Goal: Find contact information: Find contact information

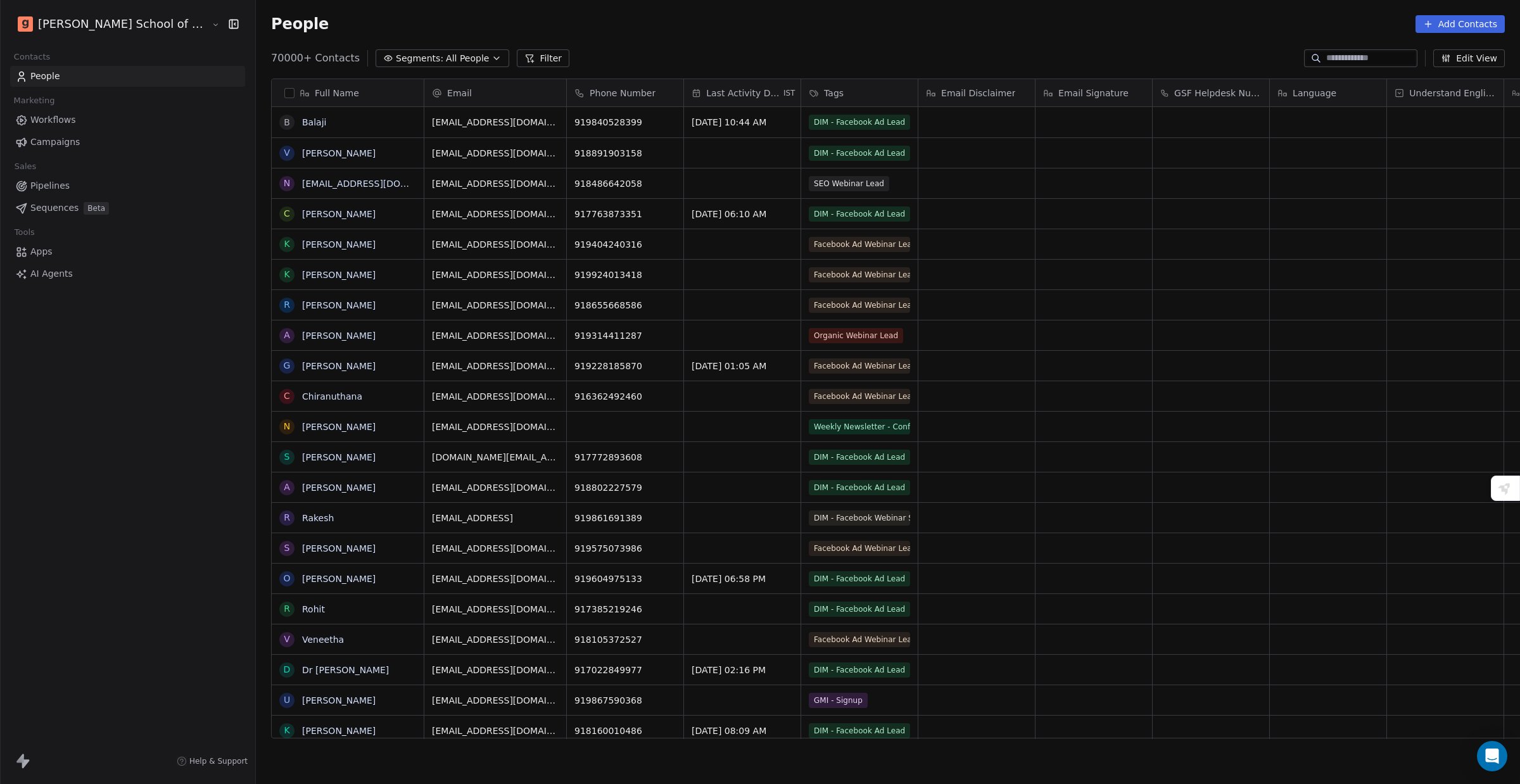
scroll to position [678, 1303]
click at [1340, 55] on input at bounding box center [1371, 58] width 89 height 13
paste input "**********"
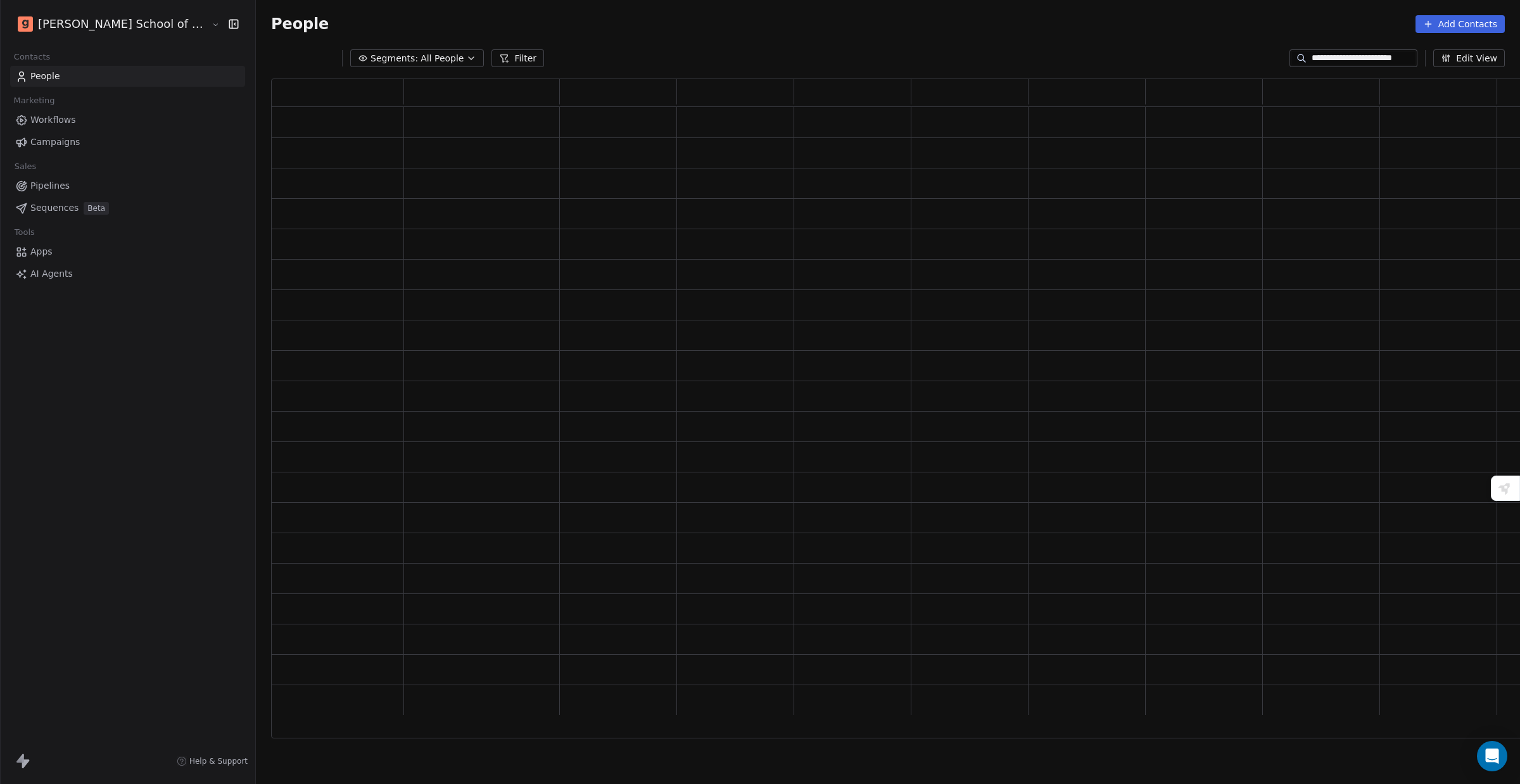
scroll to position [647, 1273]
type input "**********"
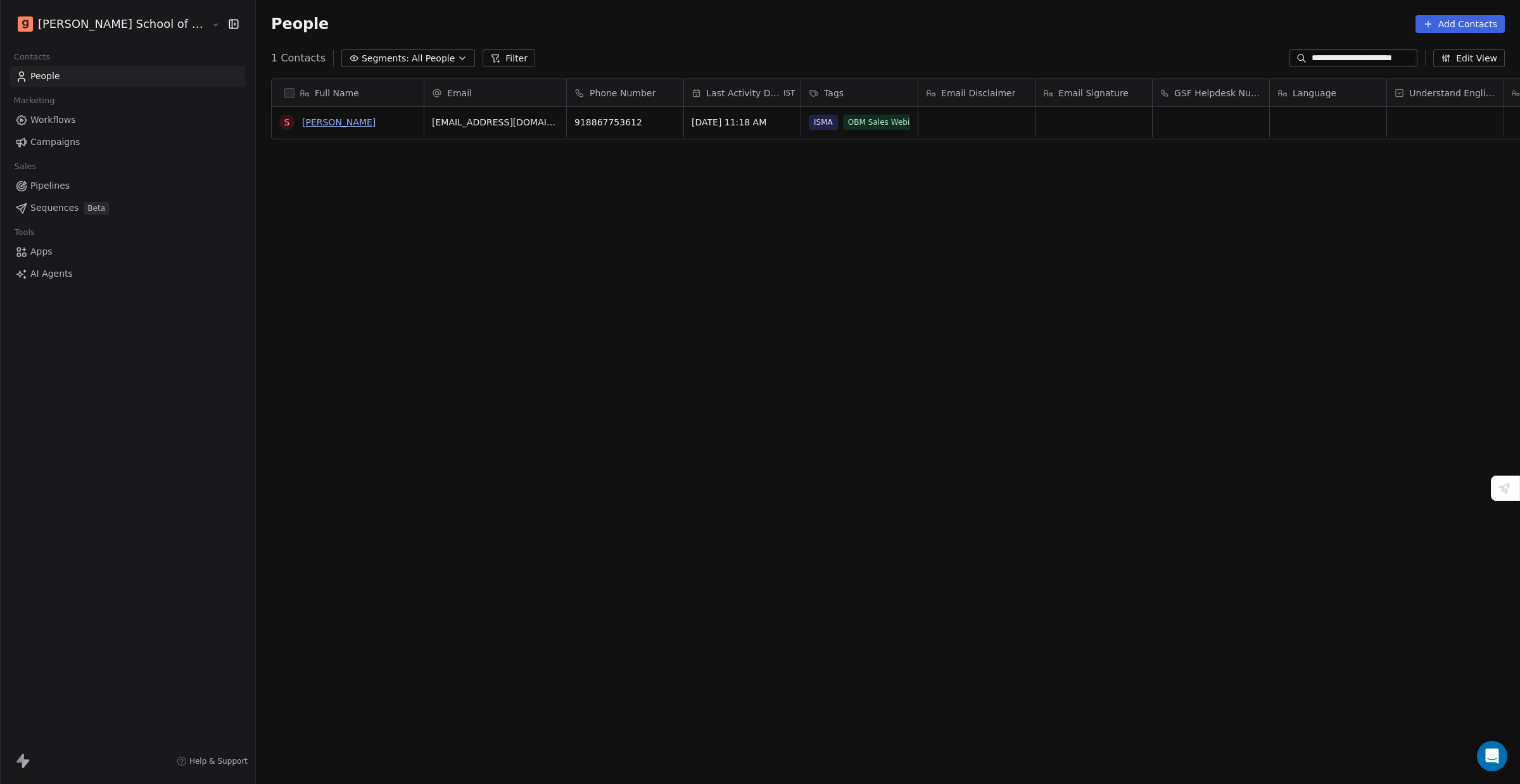
scroll to position [0, 0]
click at [302, 127] on link "[PERSON_NAME]" at bounding box center [339, 122] width 74 height 10
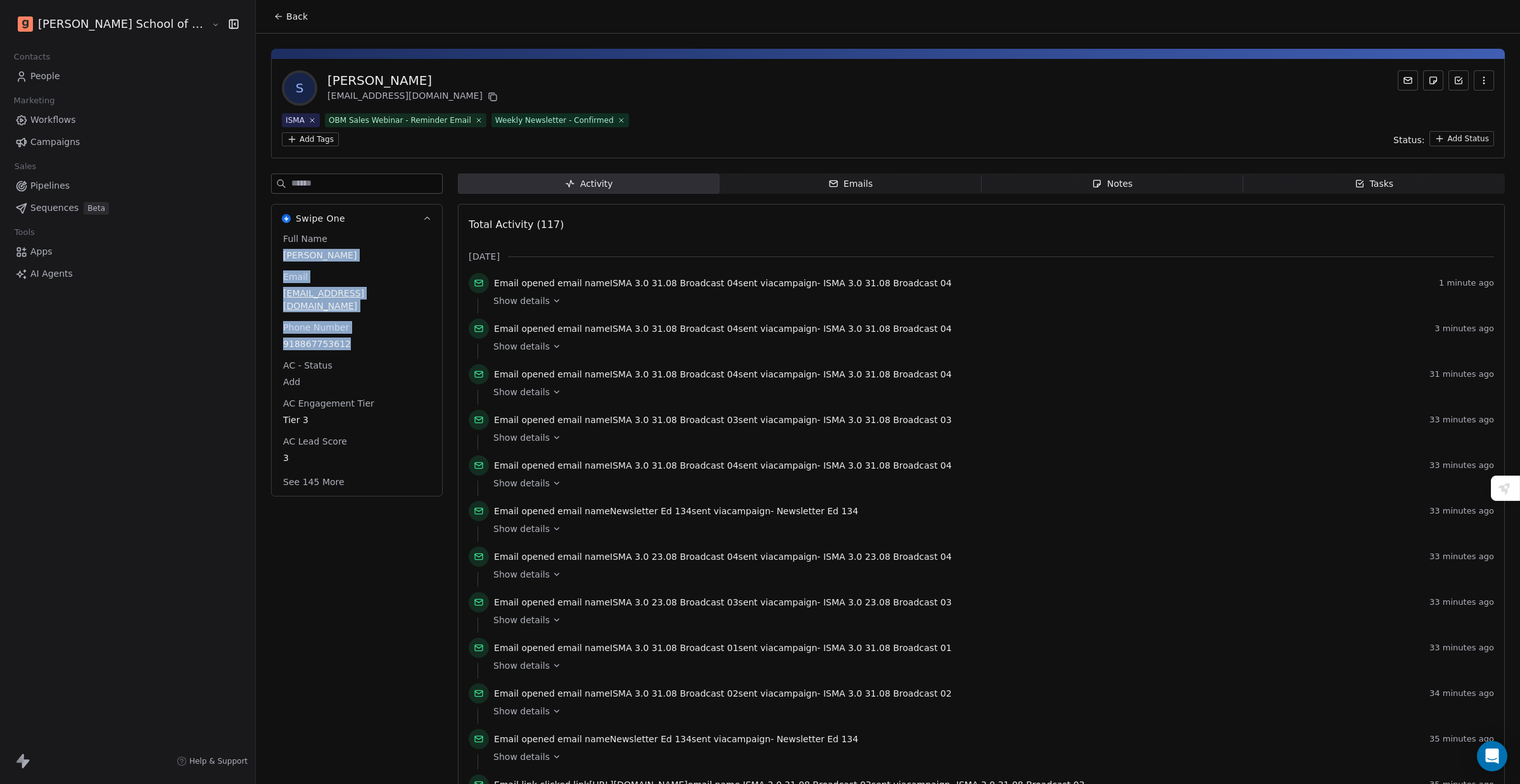
drag, startPoint x: 225, startPoint y: 251, endPoint x: 330, endPoint y: 317, distance: 124.0
click at [330, 317] on div "Full Name [PERSON_NAME] Email [EMAIL_ADDRESS][DOMAIN_NAME] Phone Number [PHONE_…" at bounding box center [357, 364] width 171 height 263
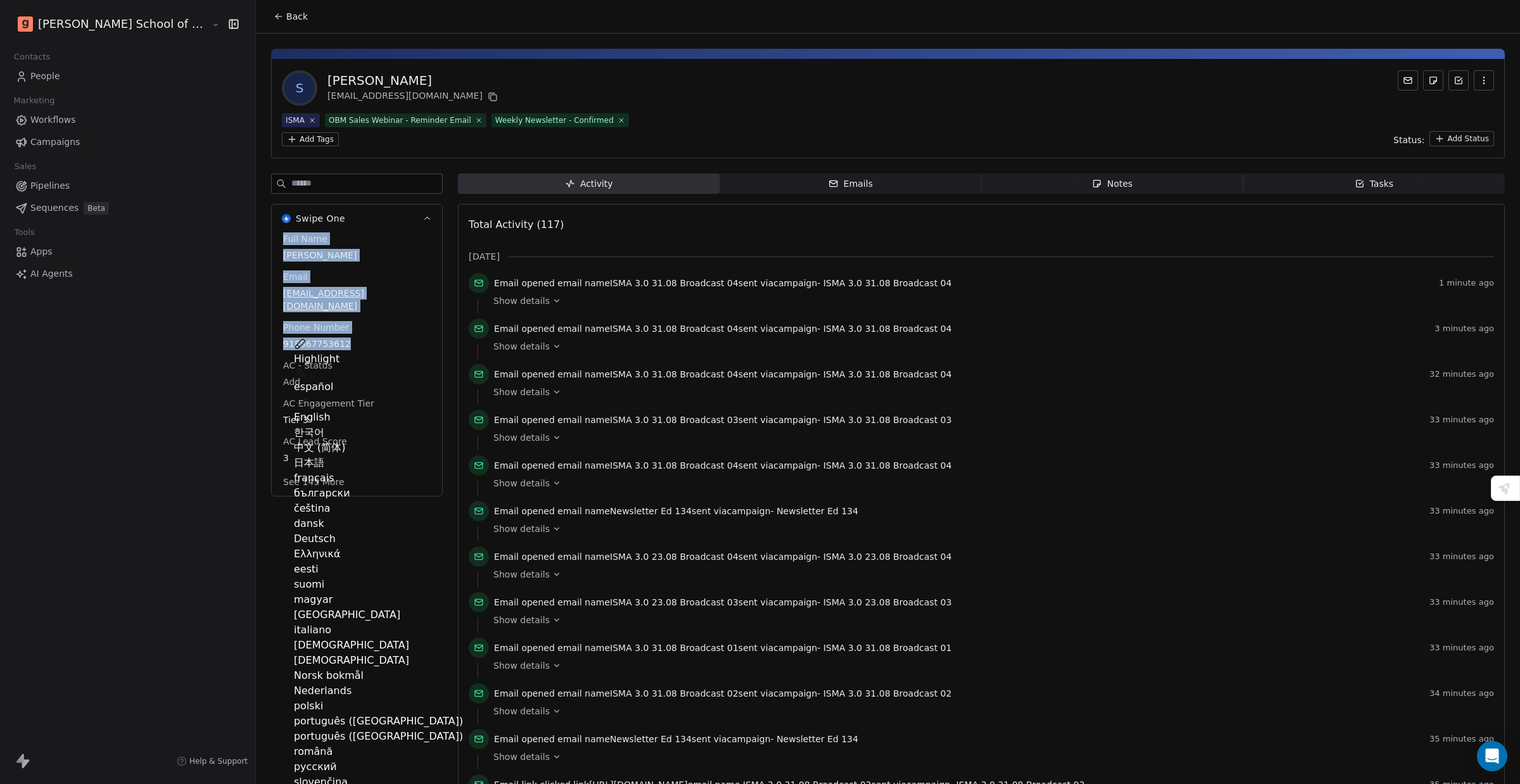
drag, startPoint x: 227, startPoint y: 238, endPoint x: 260, endPoint y: 313, distance: 81.9
click at [302, 327] on div "Full Name [PERSON_NAME] Email [EMAIL_ADDRESS][DOMAIN_NAME] Phone Number [PHONE_…" at bounding box center [357, 364] width 171 height 263
copy div "Full Name [PERSON_NAME] Email [EMAIL_ADDRESS][DOMAIN_NAME] Phone Number [PHONE_…"
